Goal: Task Accomplishment & Management: Manage account settings

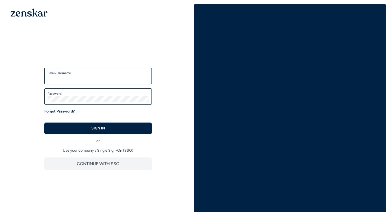
click at [117, 78] on input "Email/Username" at bounding box center [98, 78] width 101 height 6
type input "**********"
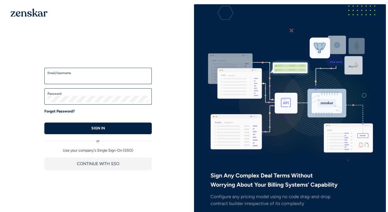
type input "**********"
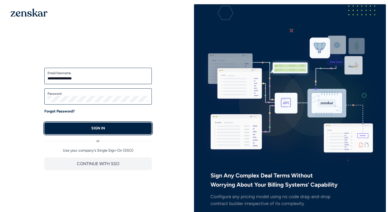
click at [87, 132] on button "SIGN IN" at bounding box center [98, 128] width 108 height 12
